Goal: Task Accomplishment & Management: Manage account settings

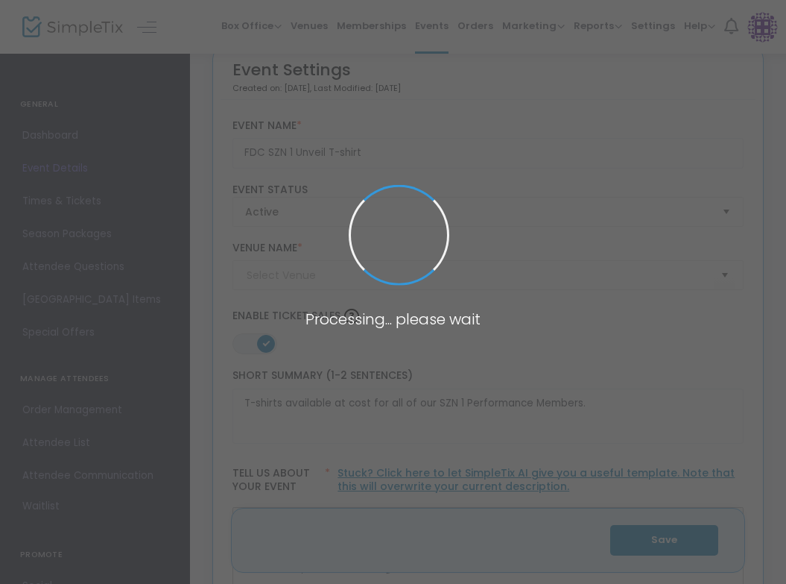
type input "Arts at the Armory"
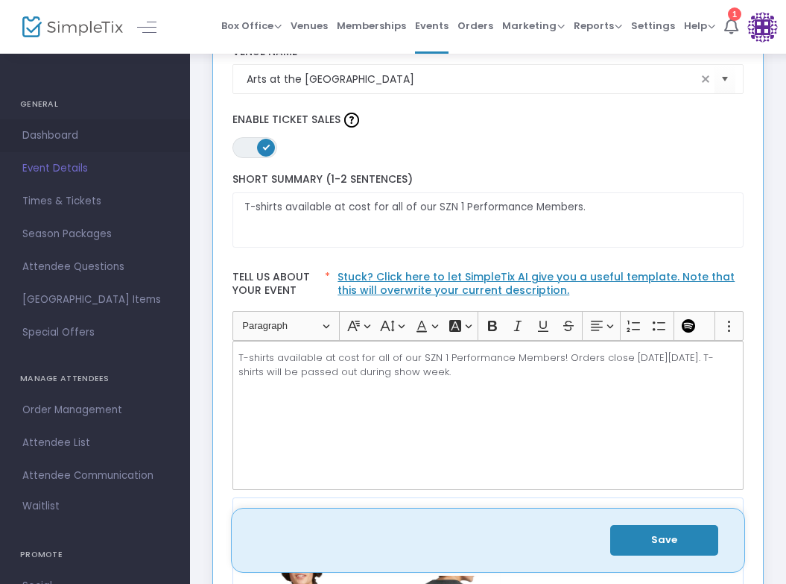
scroll to position [149, 0]
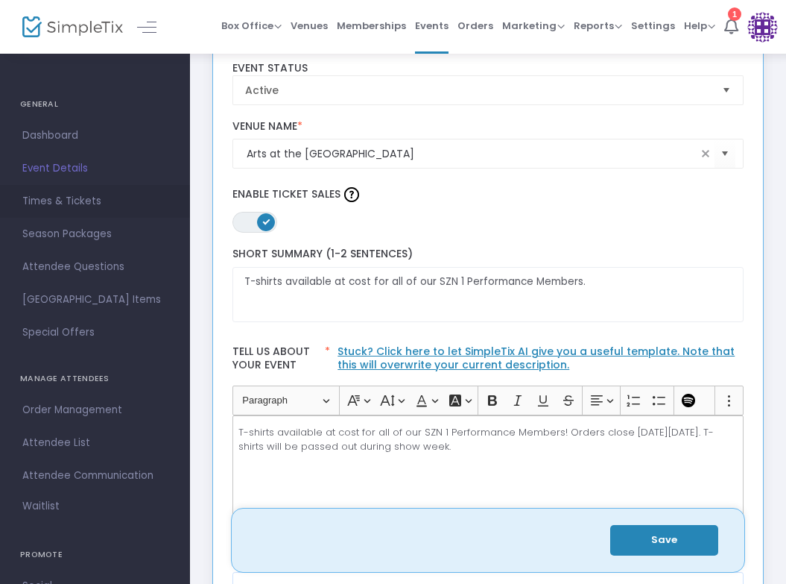
click at [56, 202] on span "Times & Tickets" at bounding box center [94, 201] width 145 height 19
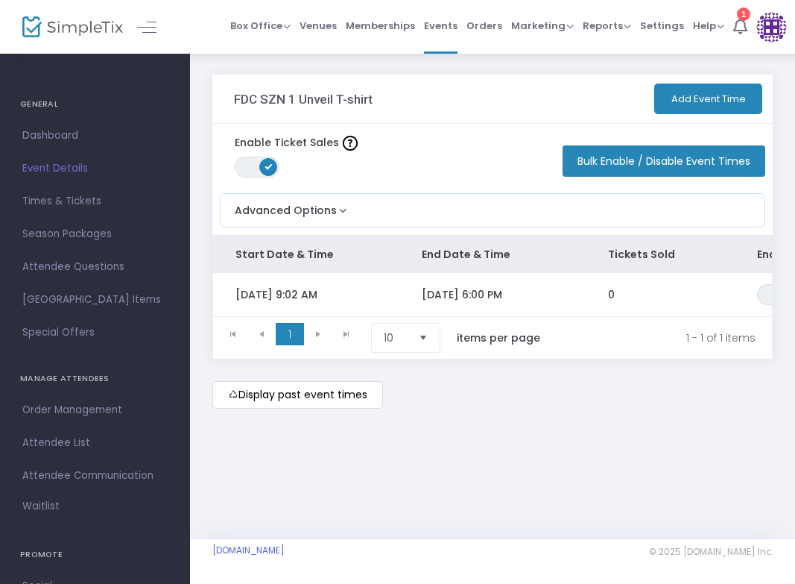
click at [693, 95] on button "Add Event Time" at bounding box center [708, 98] width 108 height 31
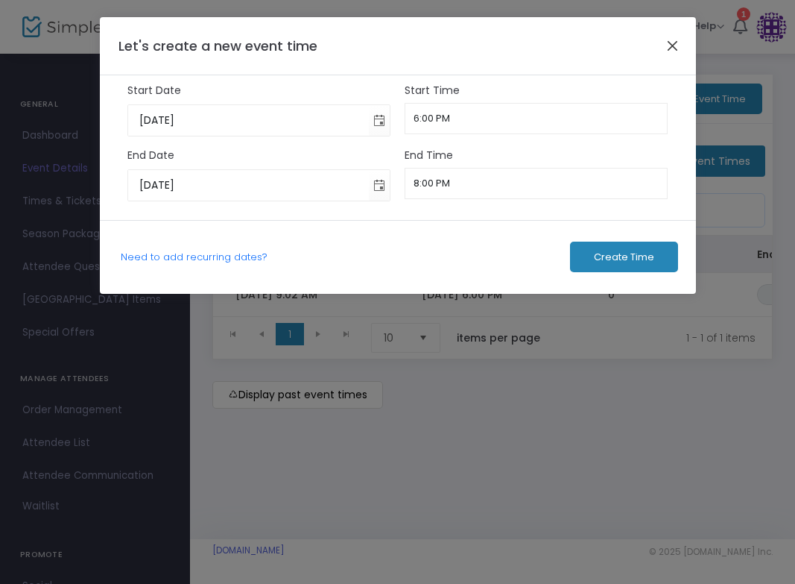
click at [672, 37] on button "Close" at bounding box center [672, 45] width 19 height 19
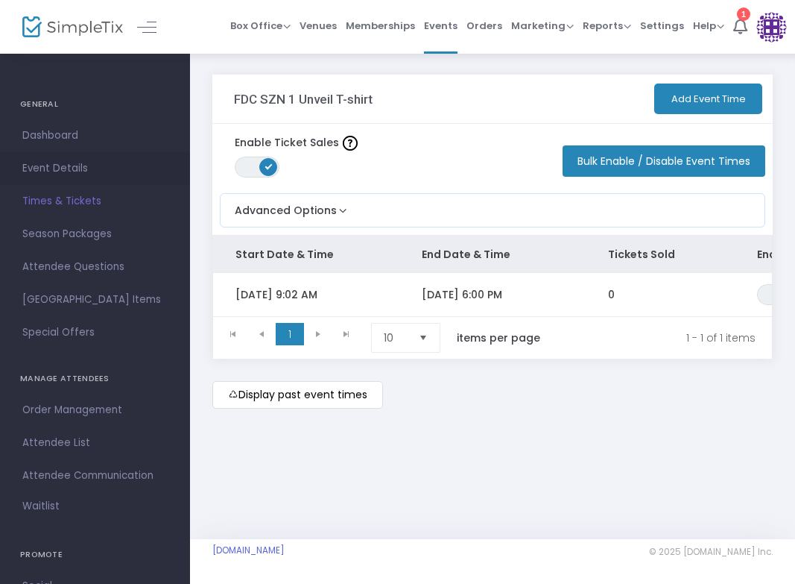
click at [57, 162] on span "Event Details" at bounding box center [94, 168] width 145 height 19
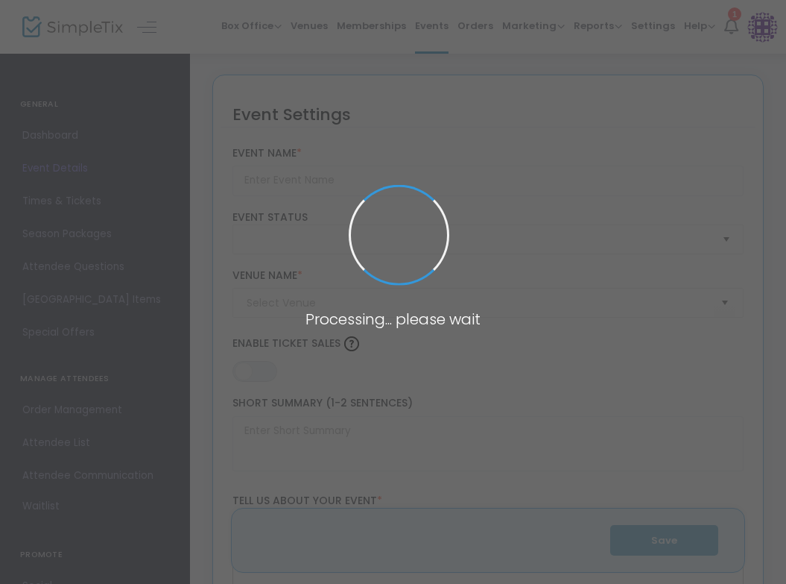
type input "FDC SZN 1 Unveil T-shirt"
type textarea "T-shirts available at cost for all of our SZN 1 Performance Members."
type input "Buy now!"
type input "Arts at the Armory"
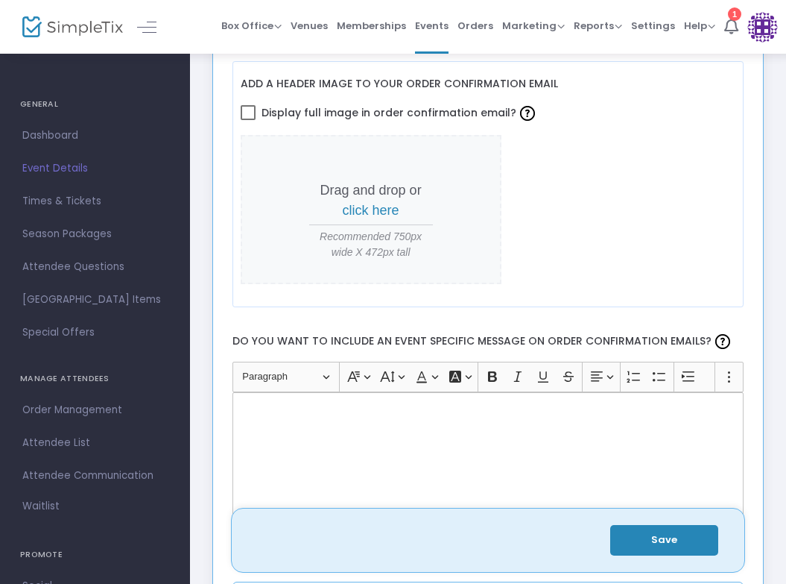
scroll to position [2087, 0]
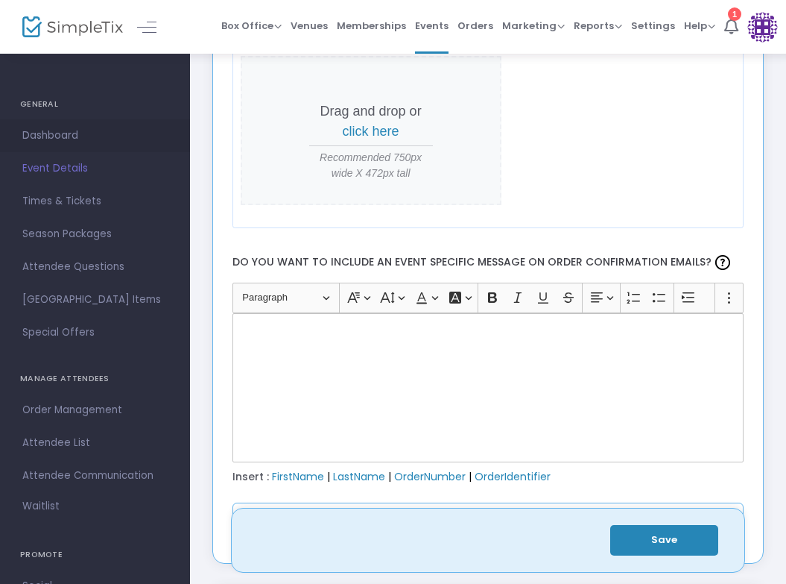
click at [58, 130] on span "Dashboard" at bounding box center [94, 135] width 145 height 19
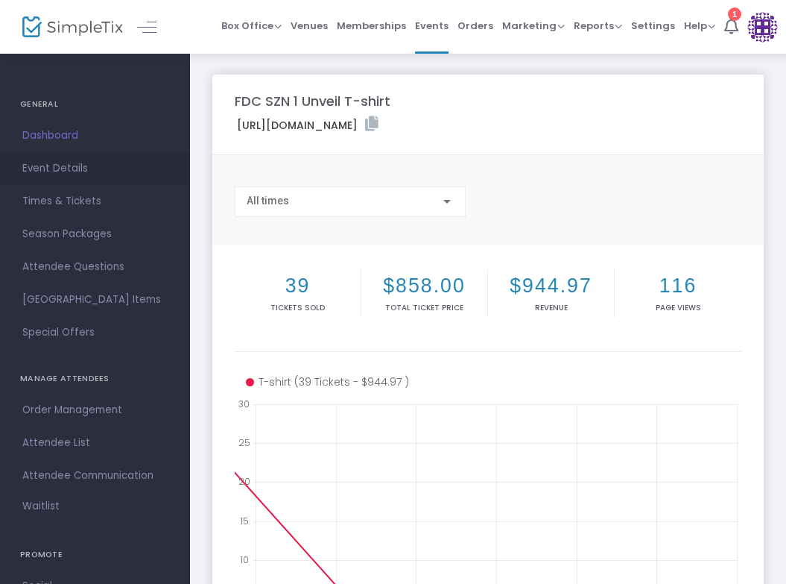
click at [54, 165] on span "Event Details" at bounding box center [94, 168] width 145 height 19
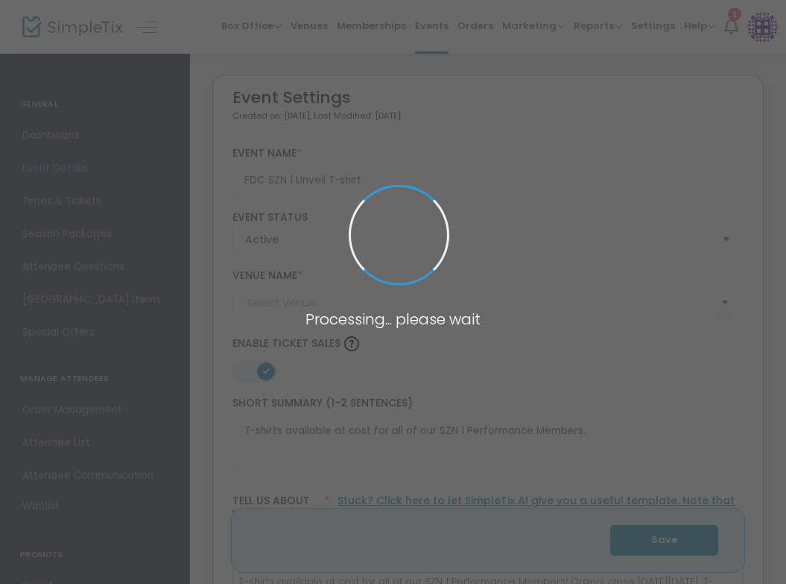
type input "Arts at the Armory"
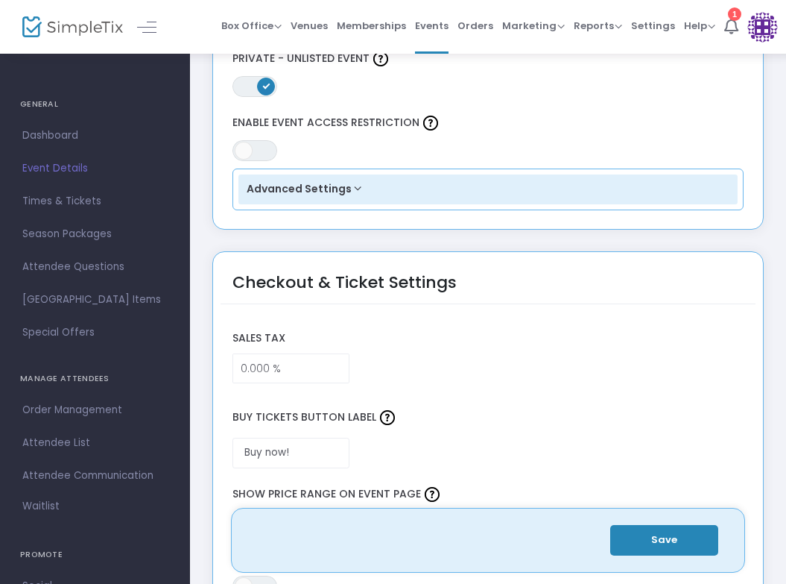
scroll to position [1193, 0]
click at [348, 194] on button "Advanced Settings" at bounding box center [489, 189] width 500 height 30
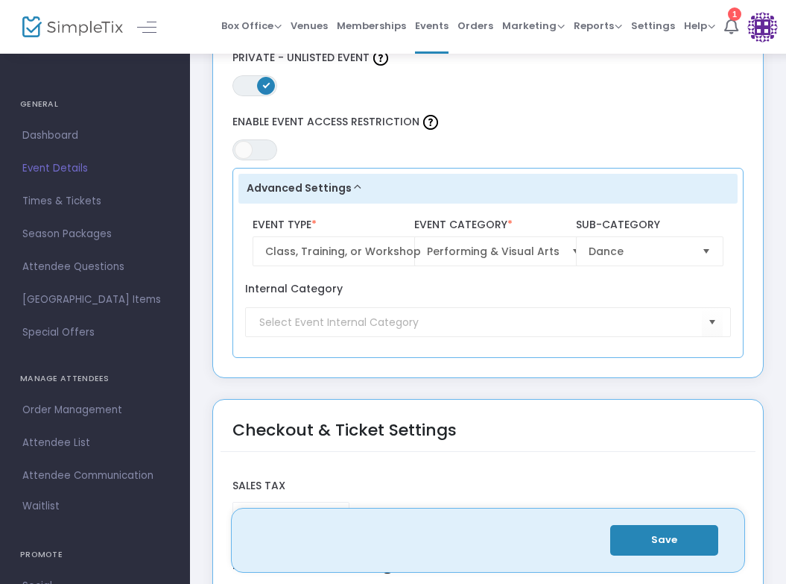
click at [353, 189] on button "Advanced Settings" at bounding box center [489, 189] width 500 height 30
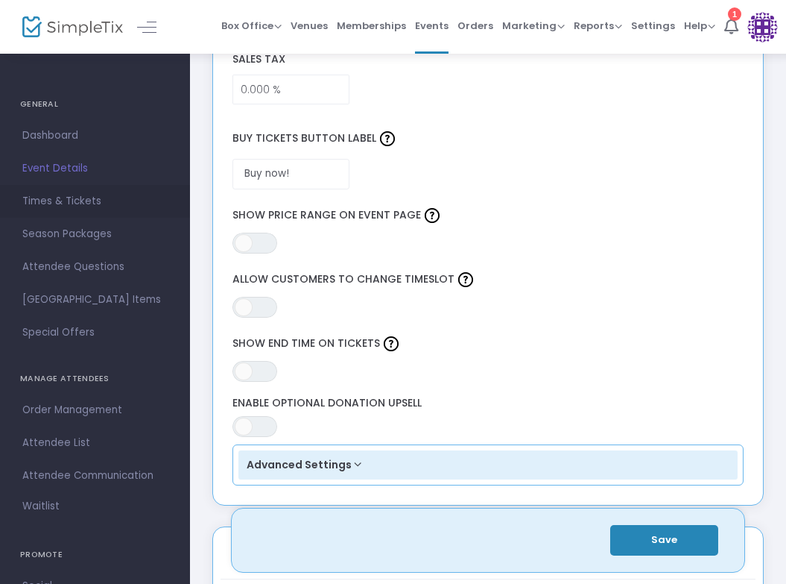
scroll to position [1640, 0]
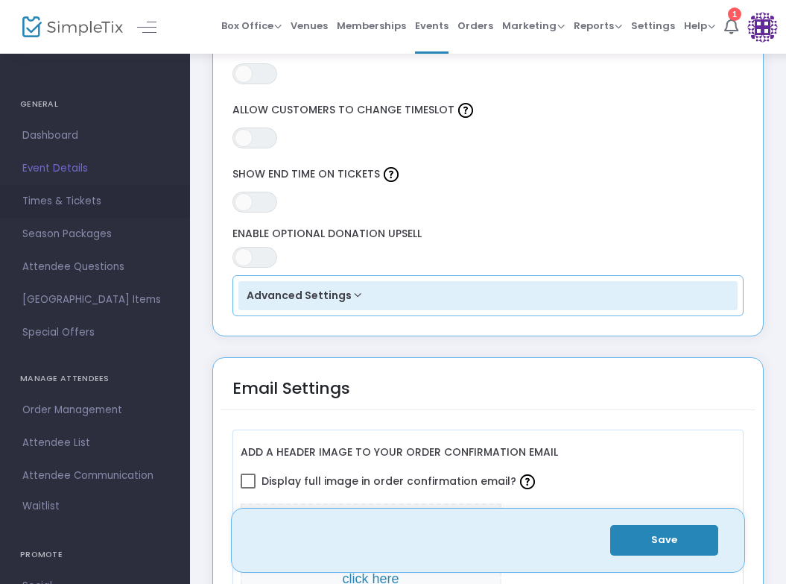
click at [31, 199] on span "Times & Tickets" at bounding box center [94, 201] width 145 height 19
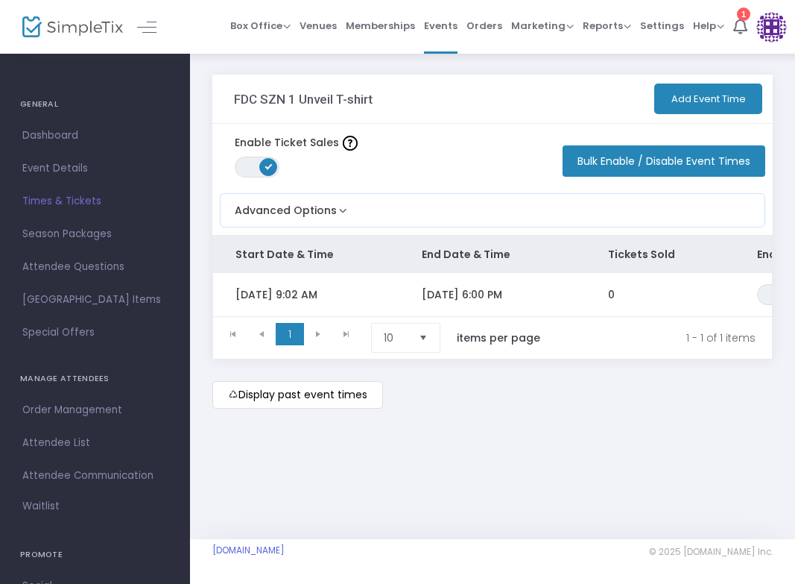
click at [547, 484] on div "FDC SZN 1 Unveil T-shirt Add Event Time Enable Ticket Sales ON OFF Bulk Enable …" at bounding box center [492, 295] width 605 height 487
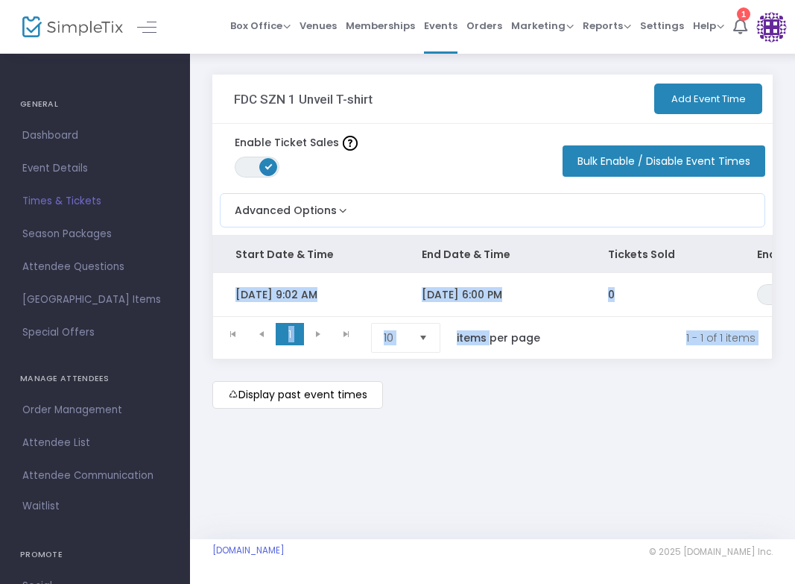
drag, startPoint x: 488, startPoint y: 321, endPoint x: 694, endPoint y: 319, distance: 205.7
click at [694, 319] on kendo-grid "Start Date & Time End Date & Time Tickets Sold Enable Ticket Sales Tue 9/23/202…" at bounding box center [492, 297] width 561 height 124
drag, startPoint x: 694, startPoint y: 319, endPoint x: 655, endPoint y: 318, distance: 38.8
click at [655, 316] on div "Tue 9/23/2025 9:02 AM 9/24/2025 6:00 PM 0 ON OFF" at bounding box center [492, 294] width 559 height 43
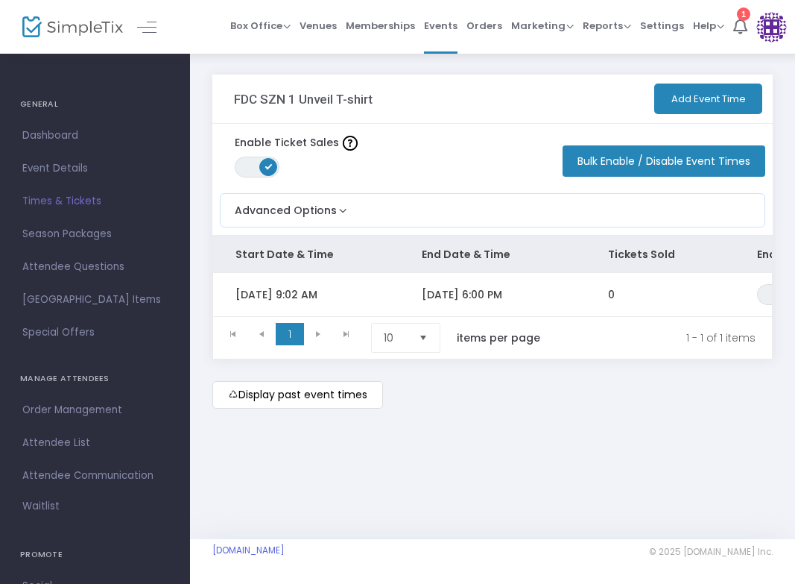
click at [333, 440] on div "FDC SZN 1 Unveil T-shirt Add Event Time Enable Ticket Sales ON OFF Bulk Enable …" at bounding box center [492, 256] width 605 height 408
click at [589, 408] on div "Display past event times" at bounding box center [492, 395] width 561 height 28
click at [60, 168] on span "Event Details" at bounding box center [94, 168] width 145 height 19
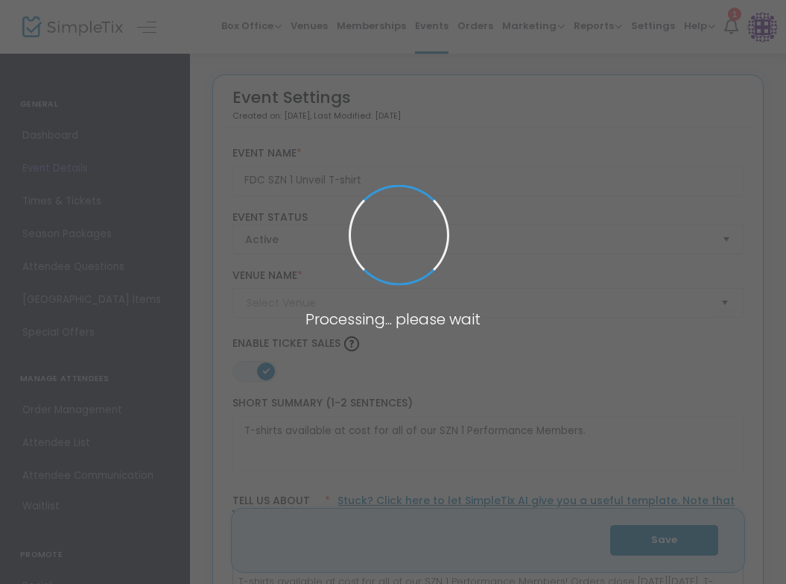
type input "Arts at the Armory"
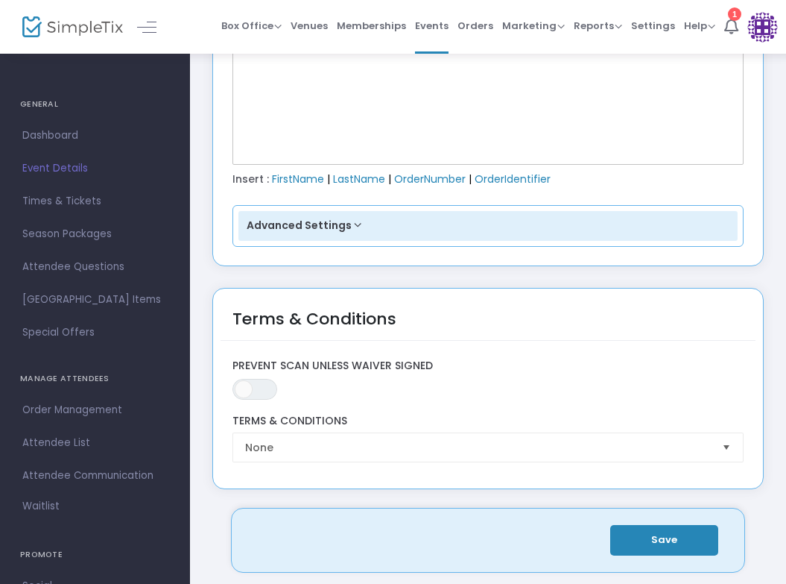
scroll to position [2473, 0]
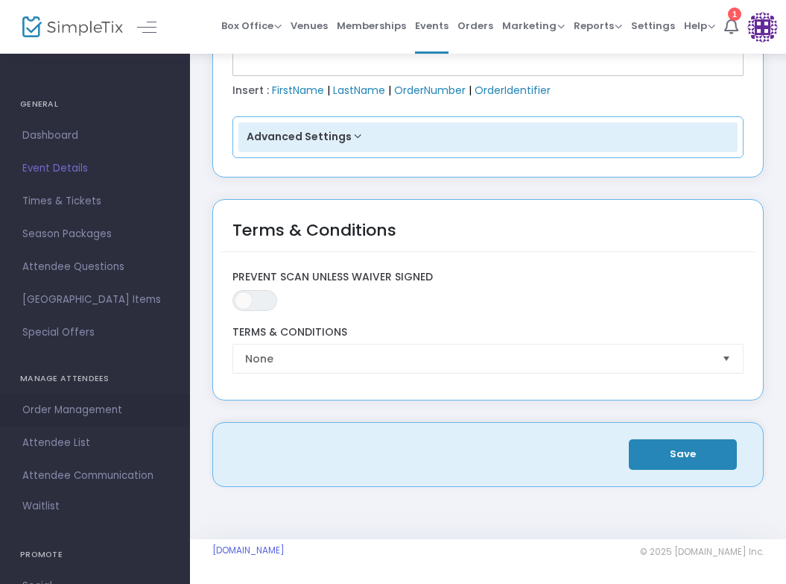
click at [55, 409] on span "Order Management" at bounding box center [94, 409] width 145 height 19
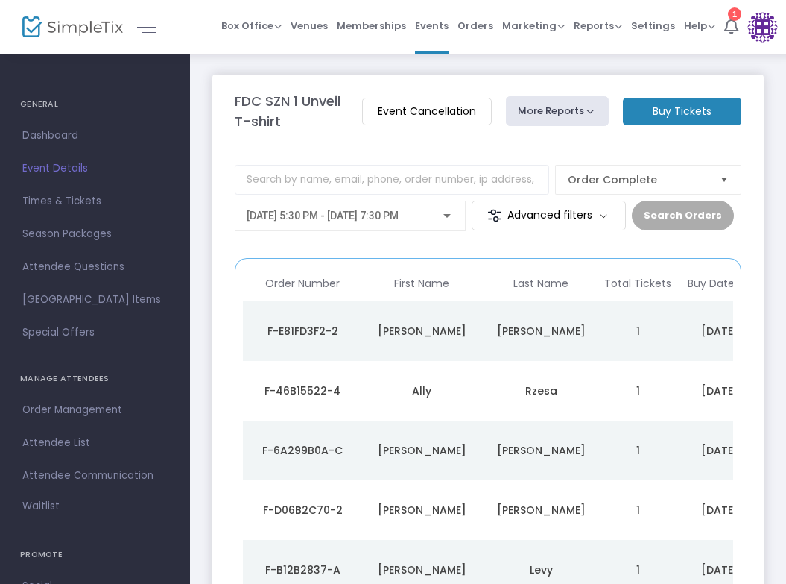
click at [399, 221] on span "5/12/2025 @ 5:30 PM - 5/12/2025 @ 7:30 PM" at bounding box center [323, 215] width 152 height 12
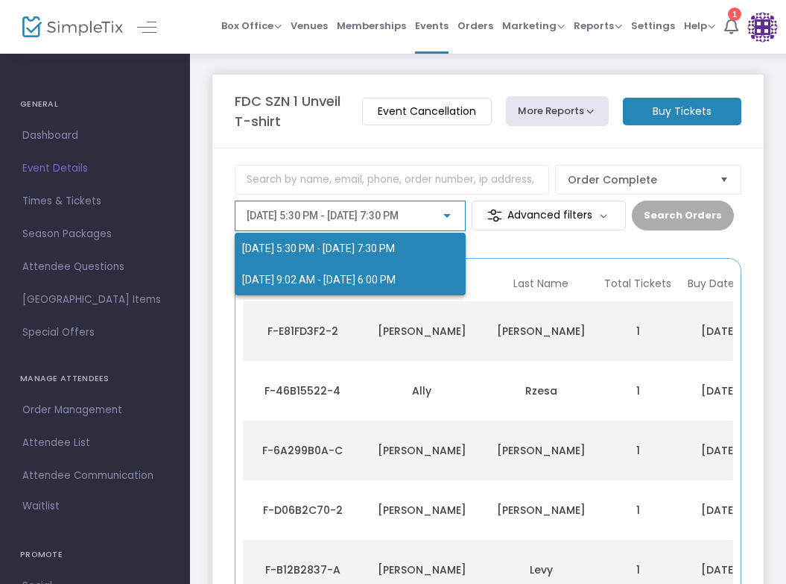
click at [380, 277] on span "9/23/2025 @ 9:02 AM - 9/24/2025 @ 6:00 PM" at bounding box center [319, 280] width 154 height 12
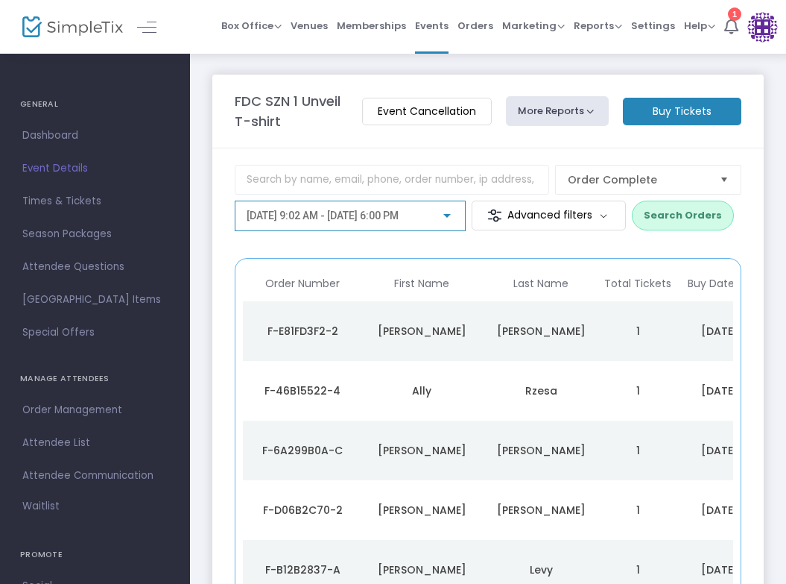
click at [443, 214] on div at bounding box center [447, 216] width 13 height 12
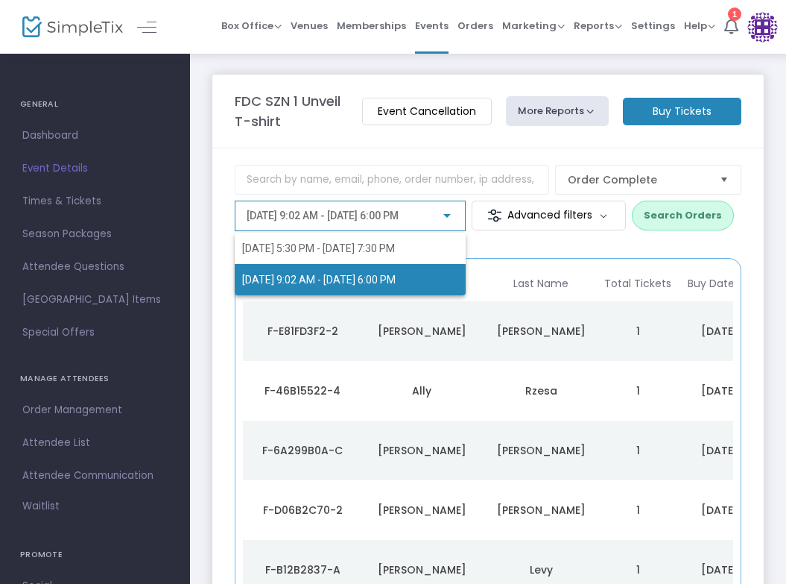
click at [550, 233] on div at bounding box center [393, 292] width 786 height 584
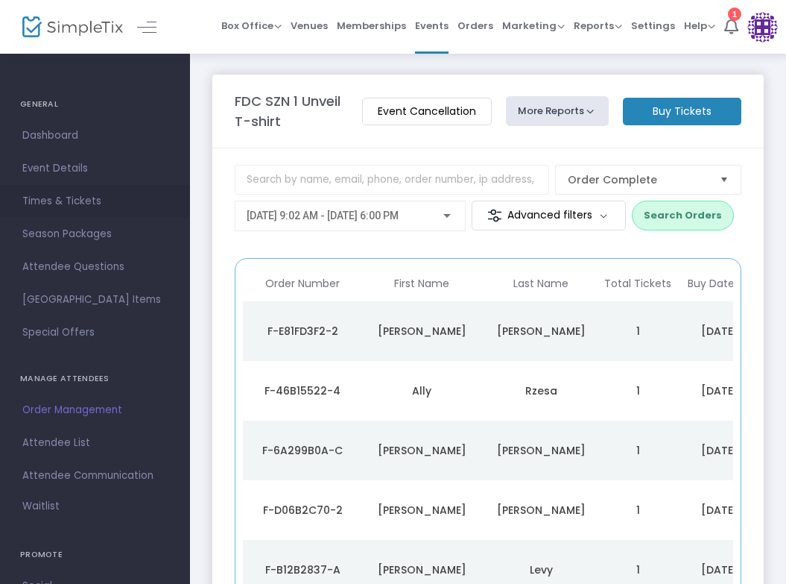
click at [75, 197] on span "Times & Tickets" at bounding box center [94, 201] width 145 height 19
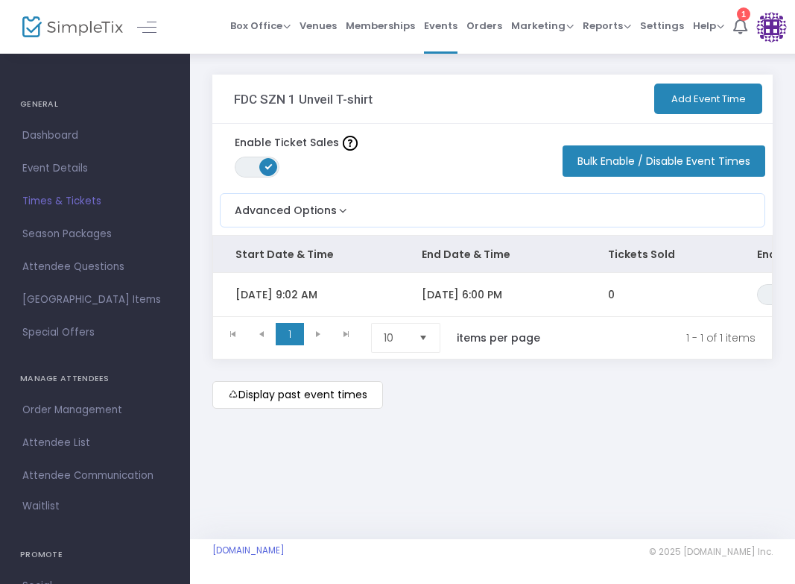
click at [507, 284] on td "9/24/2025 6:00 PM" at bounding box center [493, 294] width 186 height 43
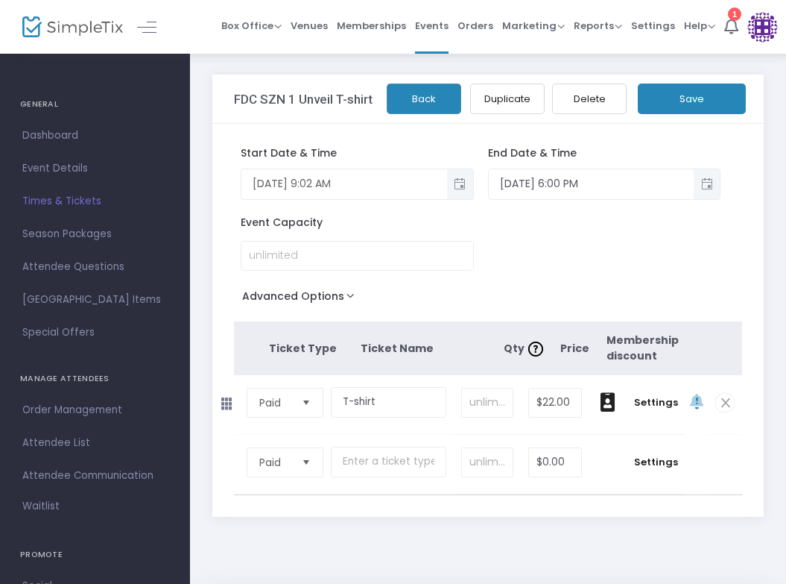
click at [465, 186] on span "Toggle popup" at bounding box center [460, 183] width 25 height 25
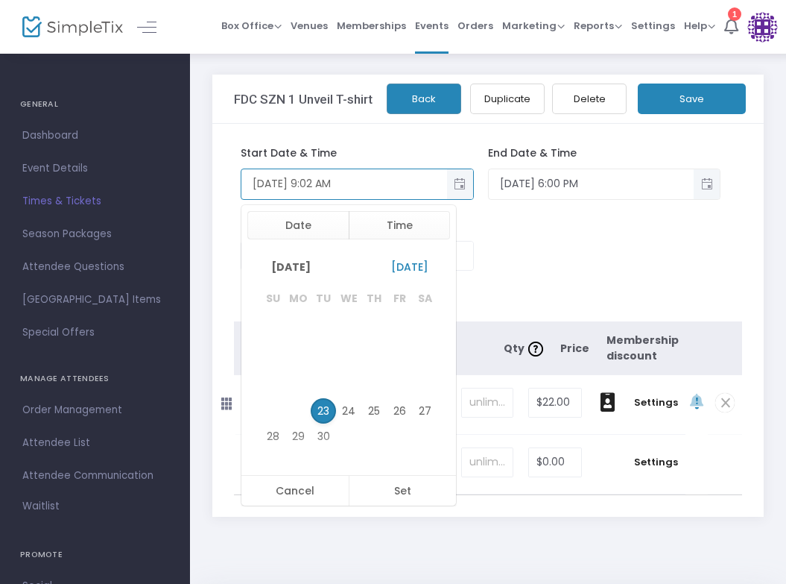
scroll to position [201, 0]
click at [353, 414] on span "24" at bounding box center [348, 410] width 25 height 25
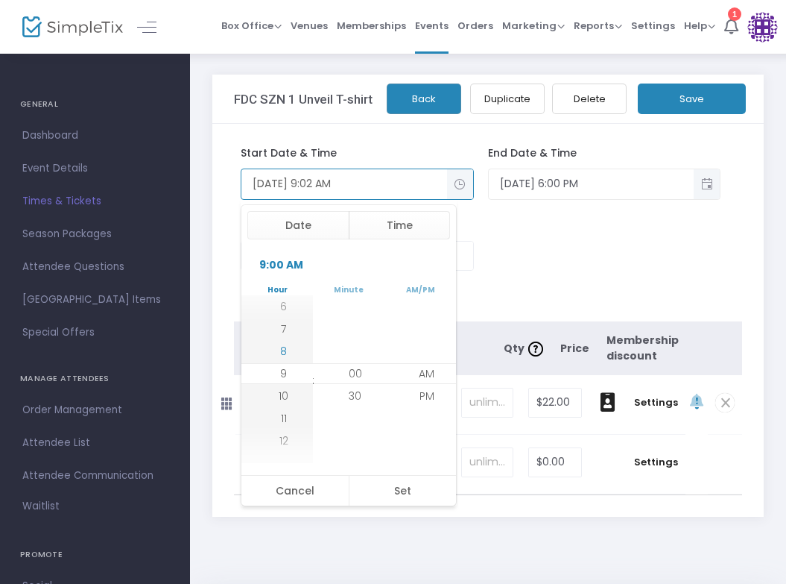
click at [280, 347] on span "8" at bounding box center [283, 351] width 7 height 15
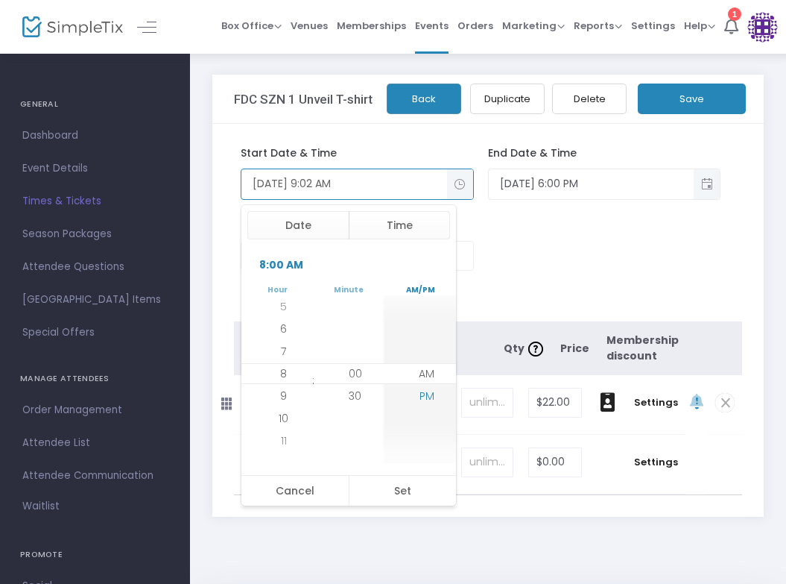
click at [426, 394] on span "PM" at bounding box center [427, 395] width 15 height 15
click at [405, 491] on button "Set" at bounding box center [403, 491] width 108 height 30
type input "9/24/2025 8:00 PM"
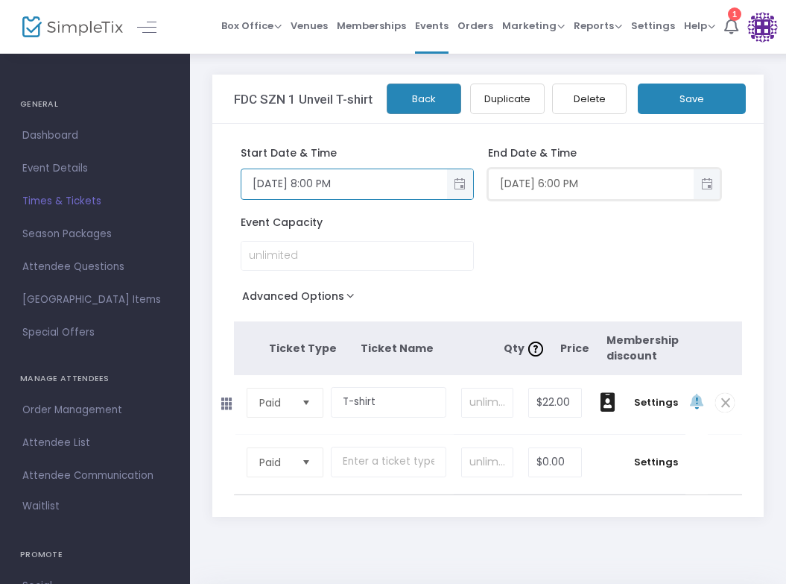
type input "9/24/2025 10:00 PM"
click at [625, 180] on input "9/24/2025 10:00 PM" at bounding box center [591, 183] width 205 height 25
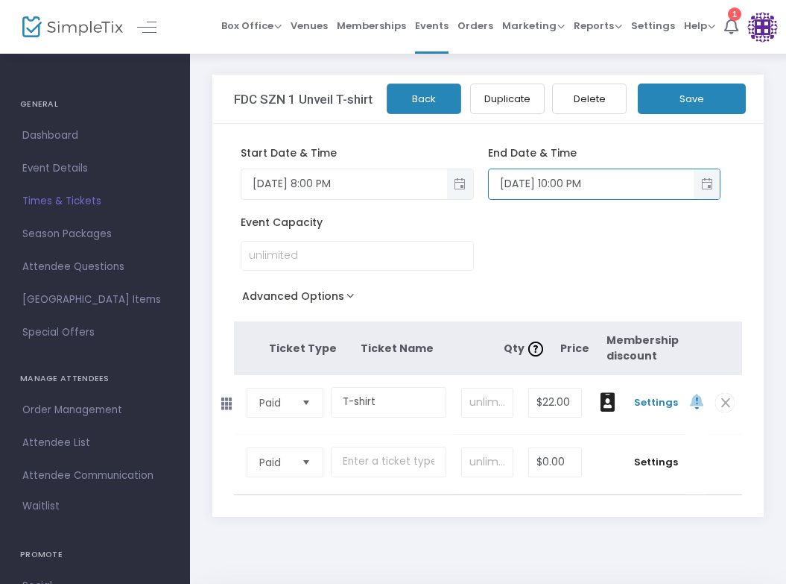
click at [656, 398] on span "Settings" at bounding box center [656, 402] width 44 height 15
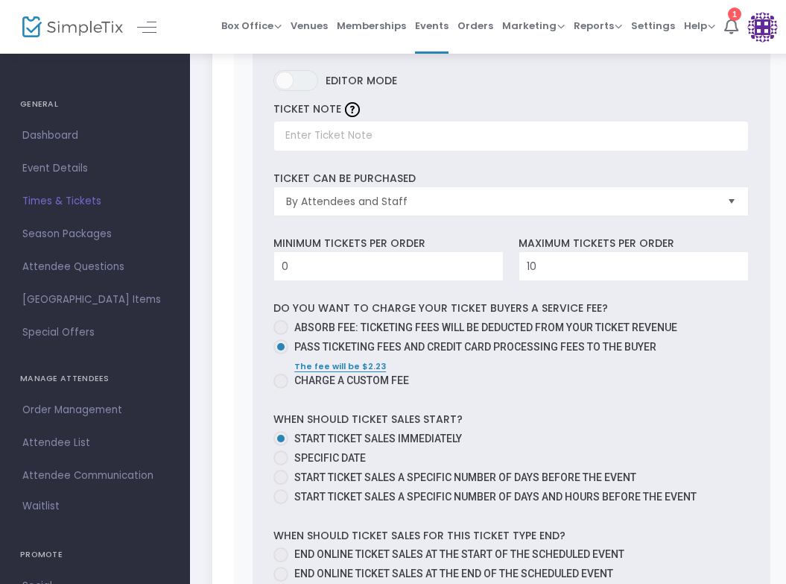
scroll to position [671, 0]
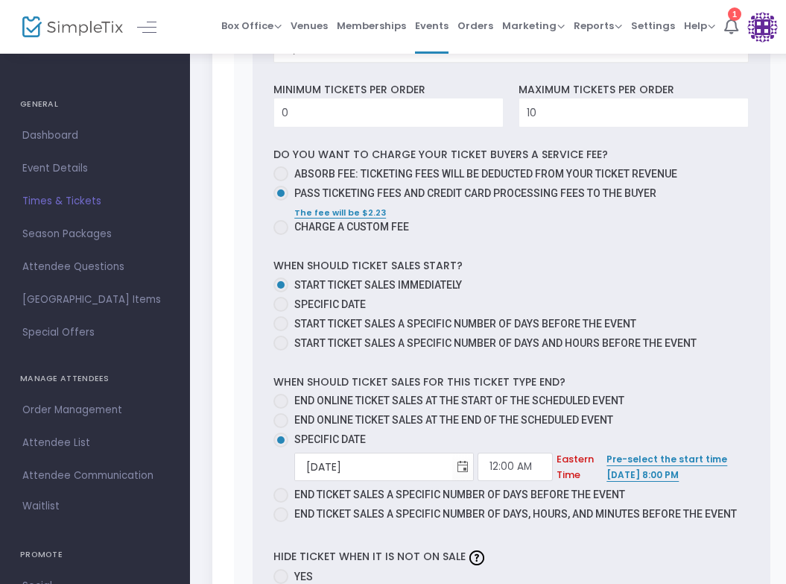
click at [332, 398] on span "End online ticket sales at the start of the scheduled event" at bounding box center [459, 400] width 330 height 12
click at [281, 408] on input "End online ticket sales at the start of the scheduled event" at bounding box center [280, 408] width 1 height 1
radio input "true"
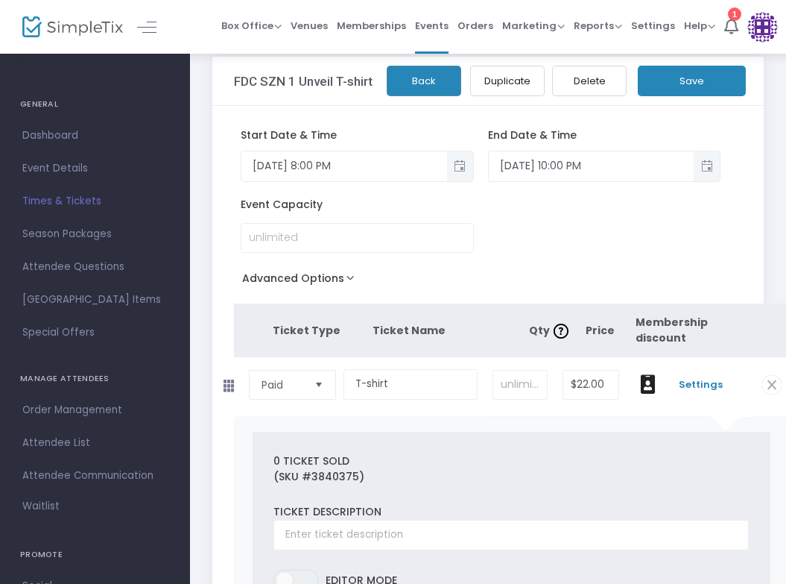
scroll to position [0, 0]
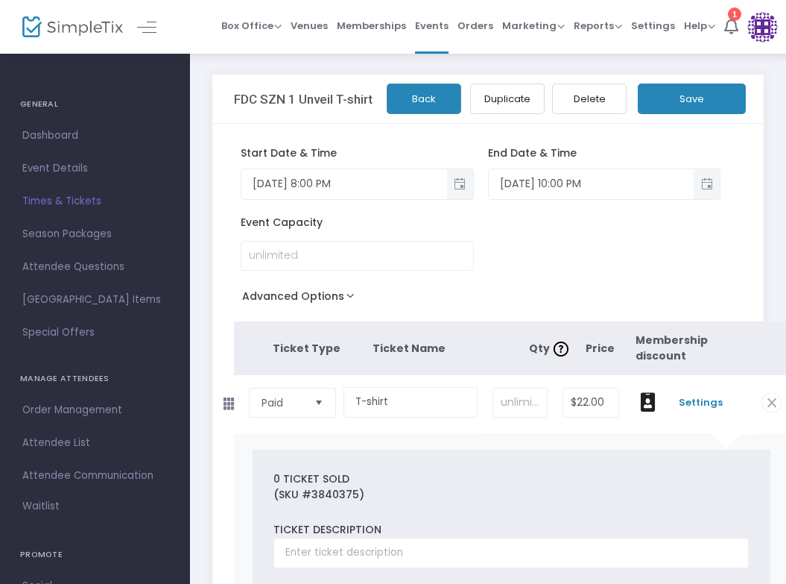
click at [692, 100] on button "Save" at bounding box center [692, 98] width 108 height 31
